Goal: Navigation & Orientation: Find specific page/section

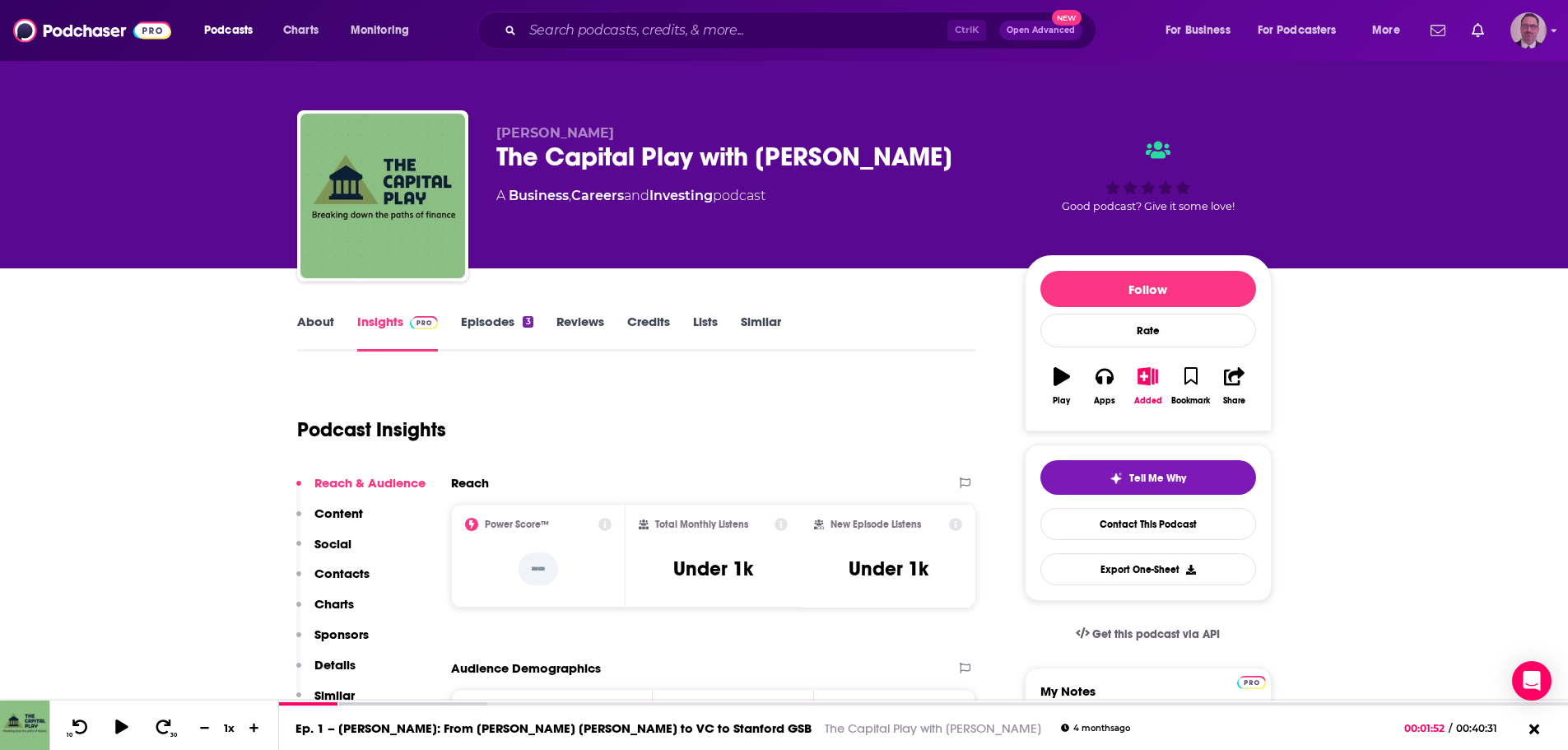
click at [1515, 24] on img "Logged in as PercPodcast" at bounding box center [1528, 30] width 36 height 36
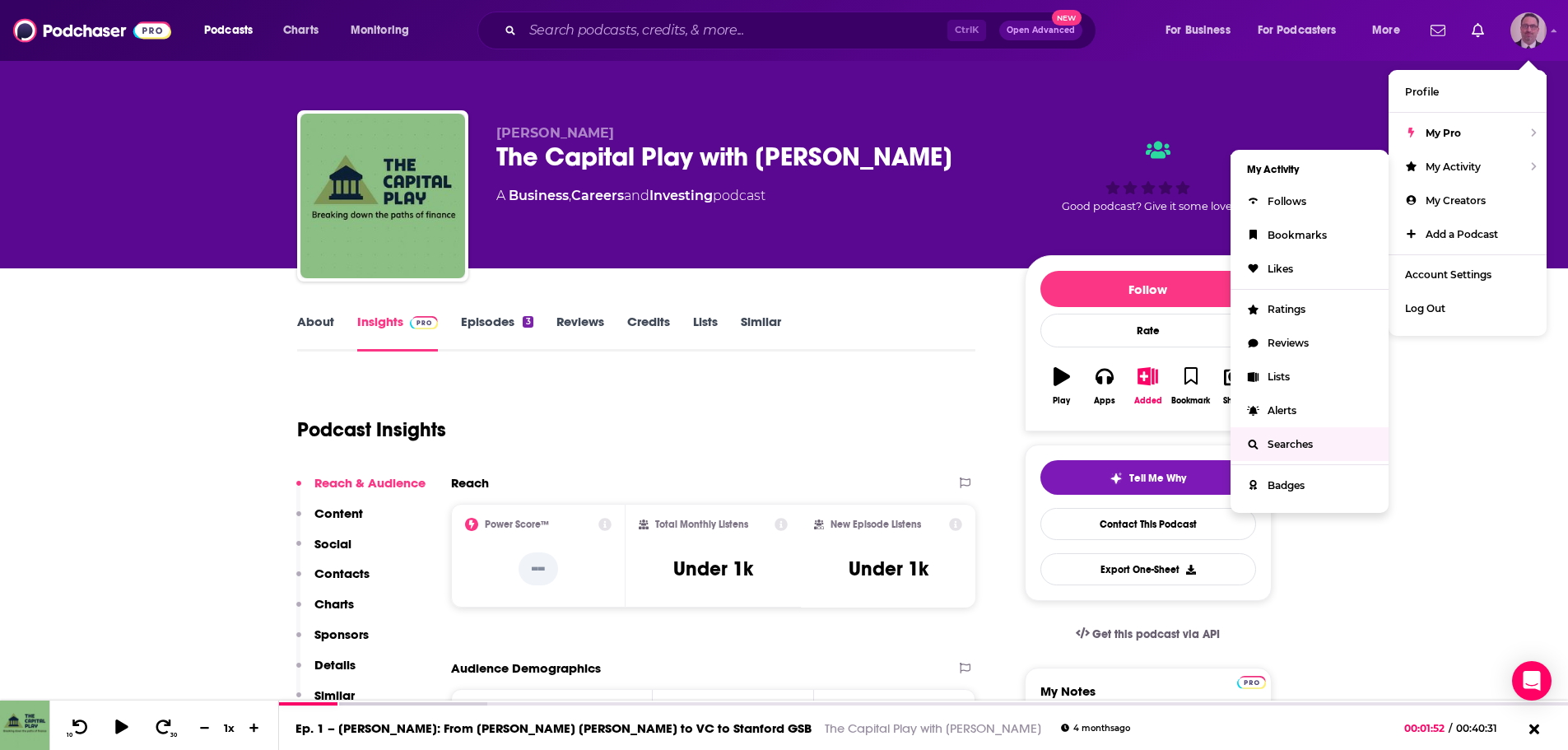
click at [1295, 439] on span "Searches" at bounding box center [1290, 444] width 45 height 13
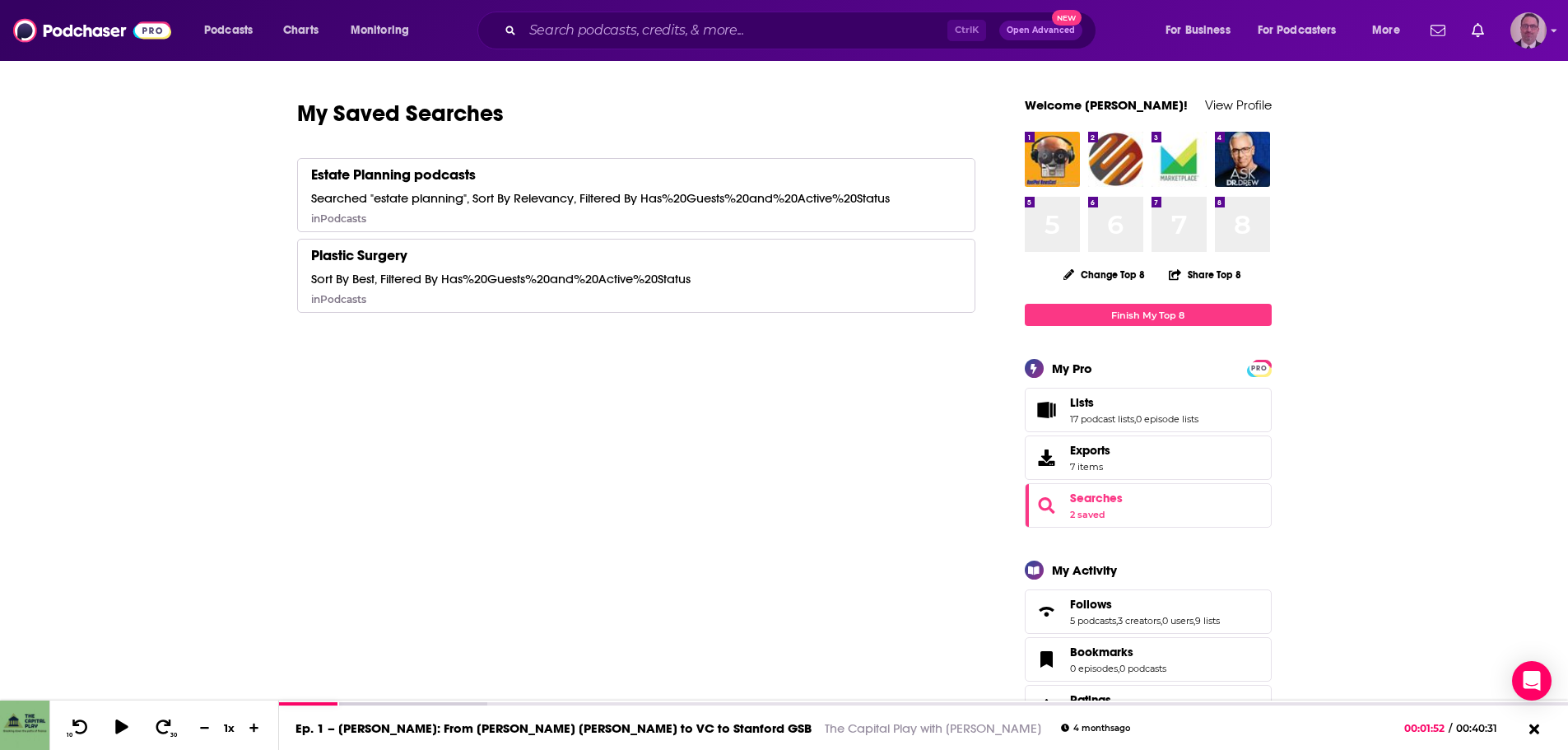
click at [1518, 33] on img "Logged in as PercPodcast" at bounding box center [1528, 30] width 36 height 36
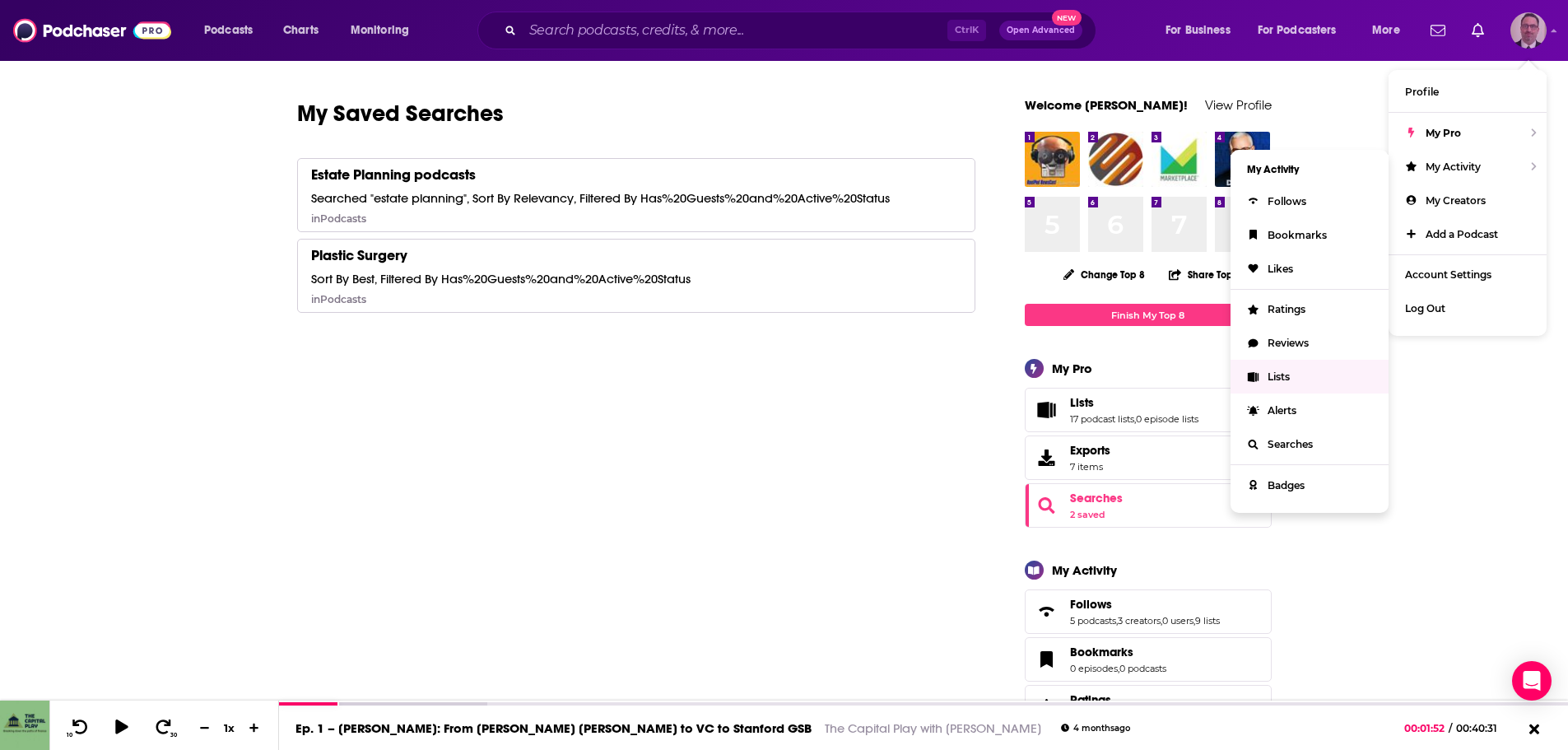
click at [1272, 382] on span "Lists" at bounding box center [1278, 376] width 23 height 13
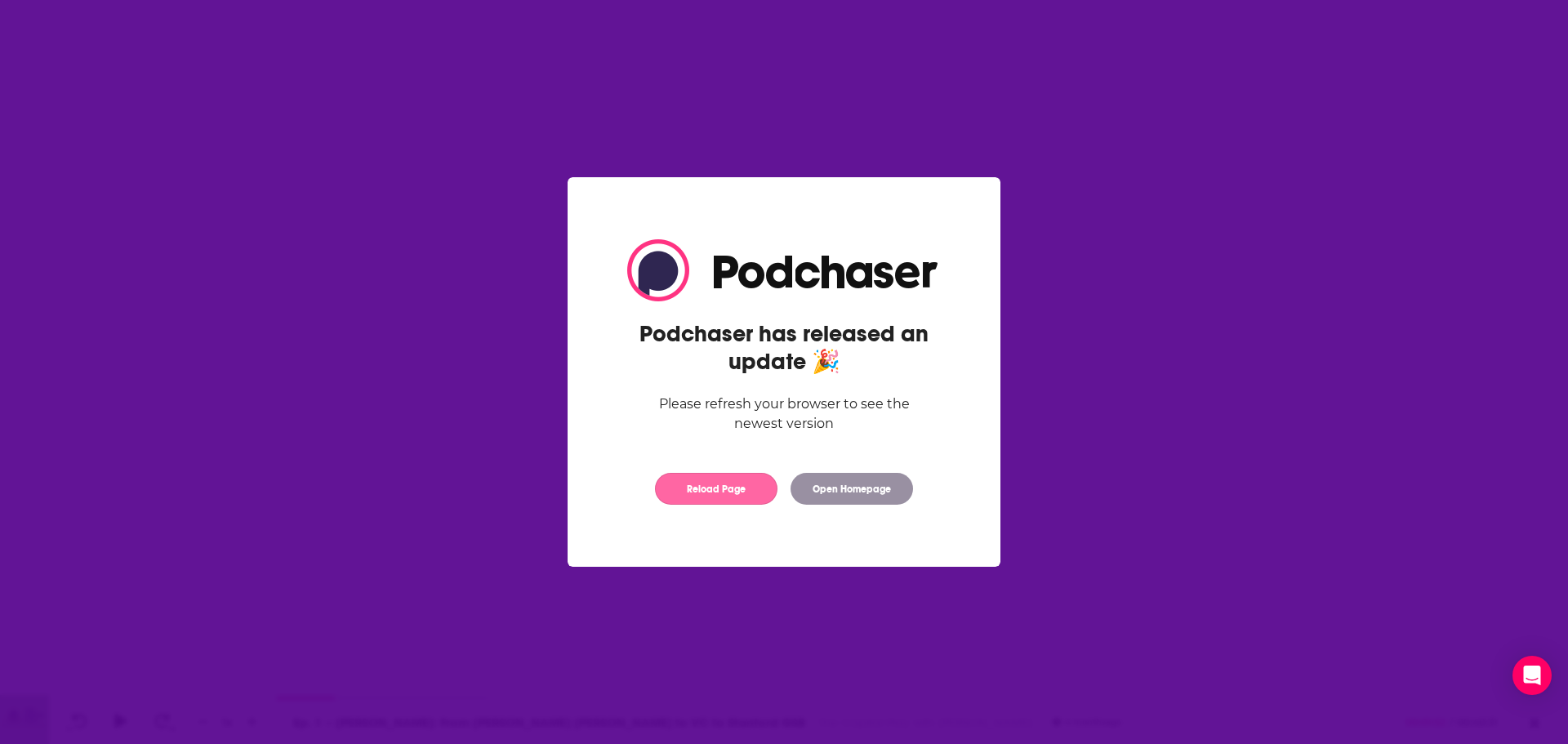
click at [737, 487] on button "Reload Page" at bounding box center [715, 488] width 122 height 32
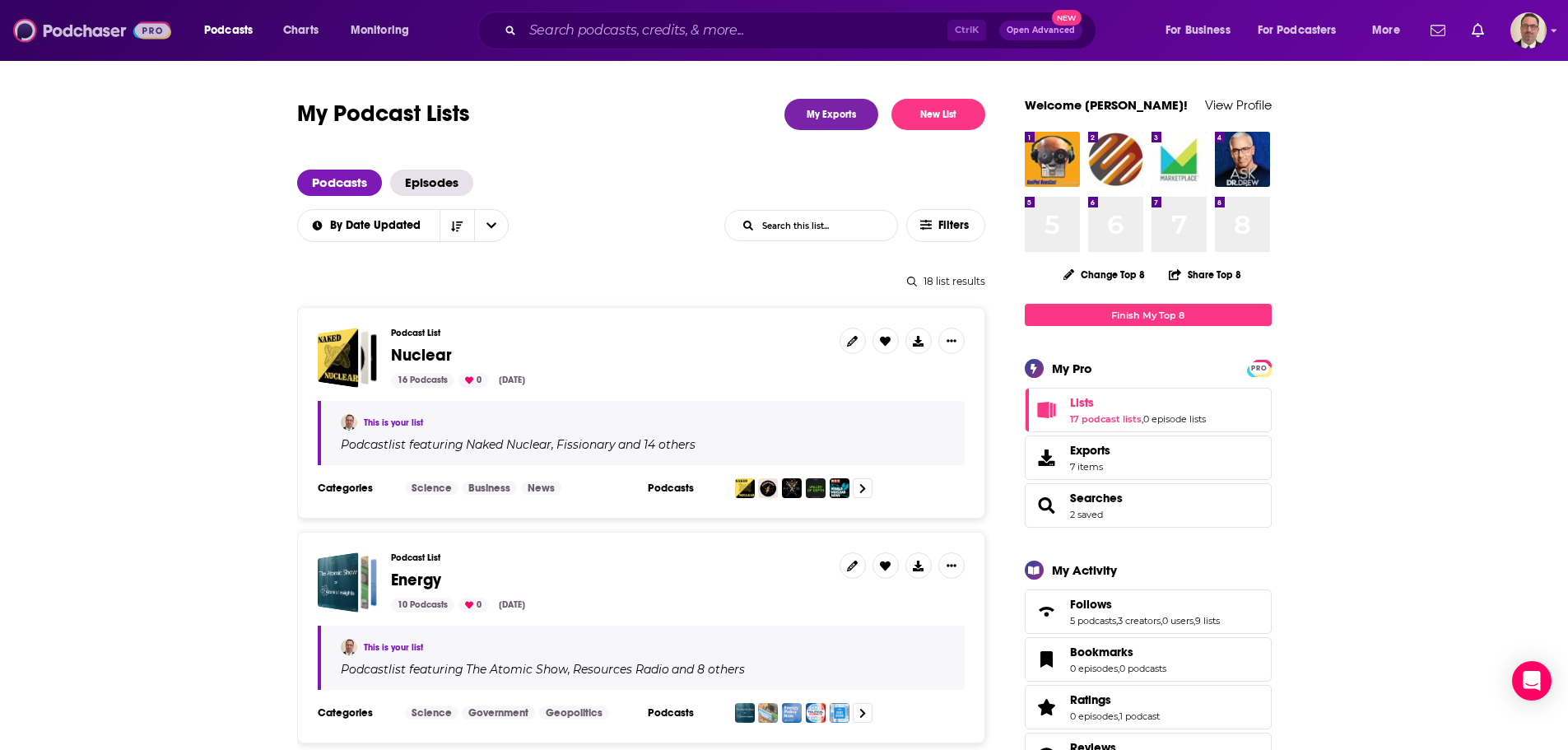
click at [69, 37] on img at bounding box center [92, 30] width 158 height 31
